Goal: Find contact information: Find contact information

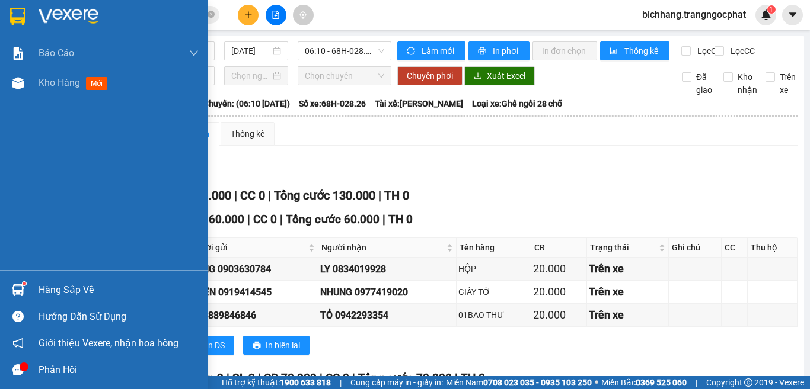
click at [41, 293] on div "Hàng sắp về" at bounding box center [119, 291] width 160 height 18
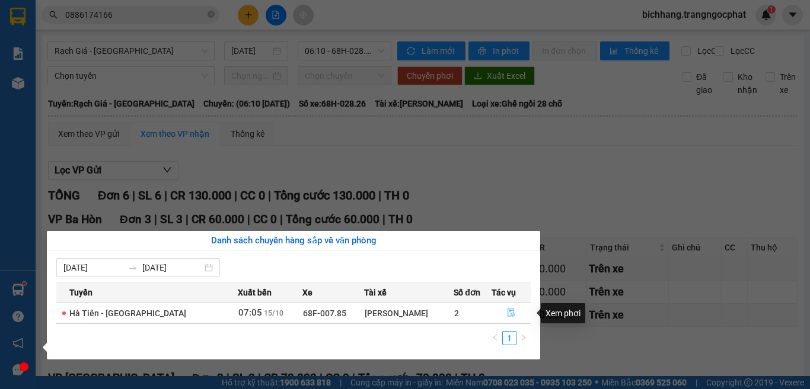
click at [507, 312] on icon "file-done" at bounding box center [510, 313] width 7 height 8
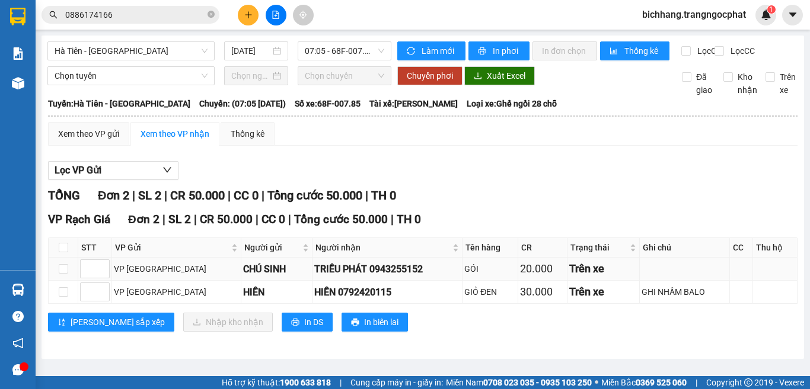
click at [344, 277] on div "TRIỀU PHÁT 0943255152" at bounding box center [387, 269] width 146 height 15
copy div "0943255152"
click at [321, 300] on div "HIỀN 0792420115" at bounding box center [387, 292] width 146 height 15
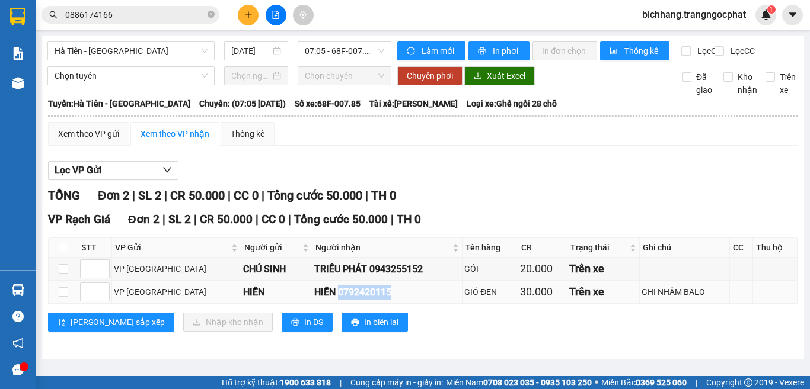
copy div "0792420115"
